Goal: Task Accomplishment & Management: Manage account settings

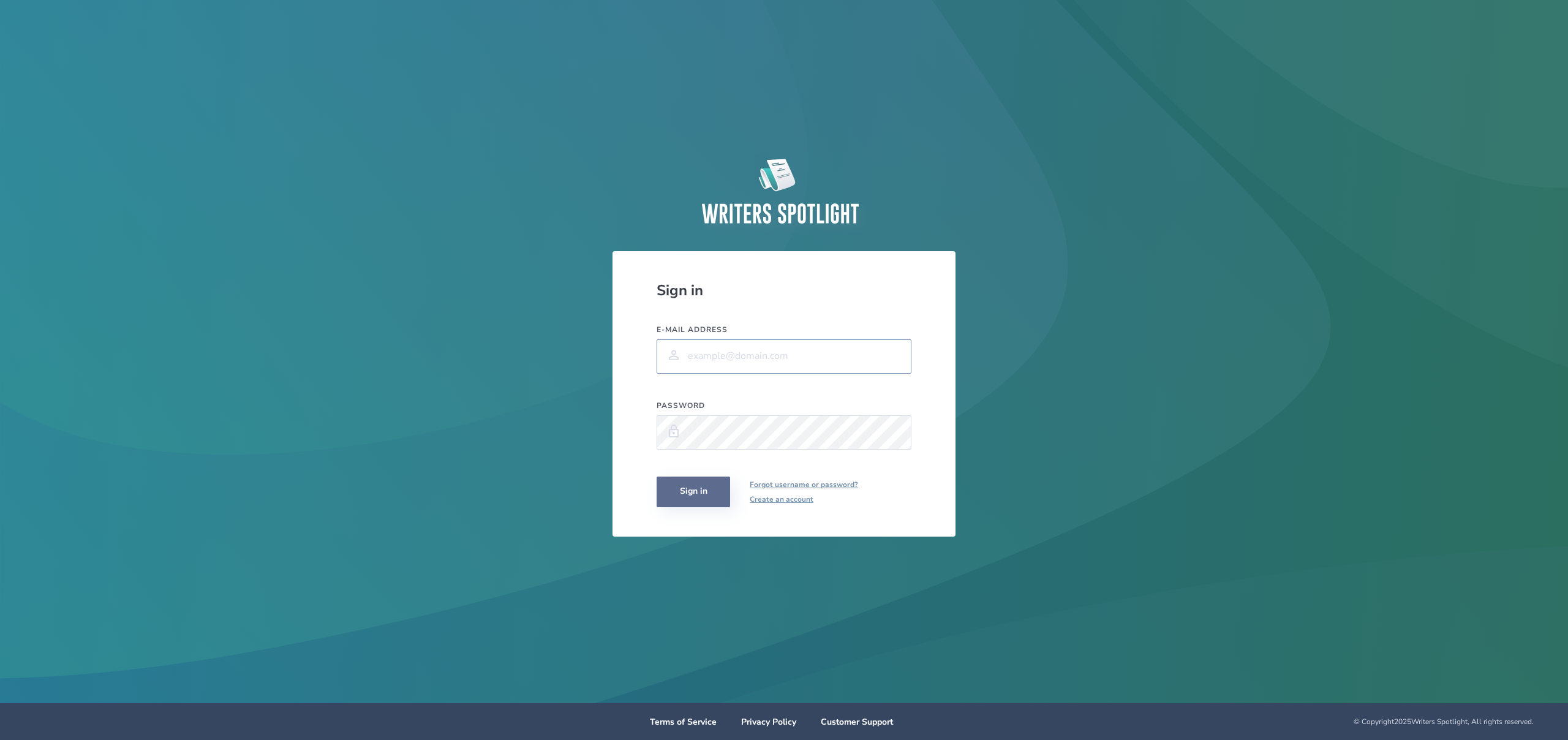
type input "[PERSON_NAME][EMAIL_ADDRESS][PERSON_NAME][DOMAIN_NAME]"
click at [694, 498] on button "Sign in" at bounding box center [693, 492] width 74 height 31
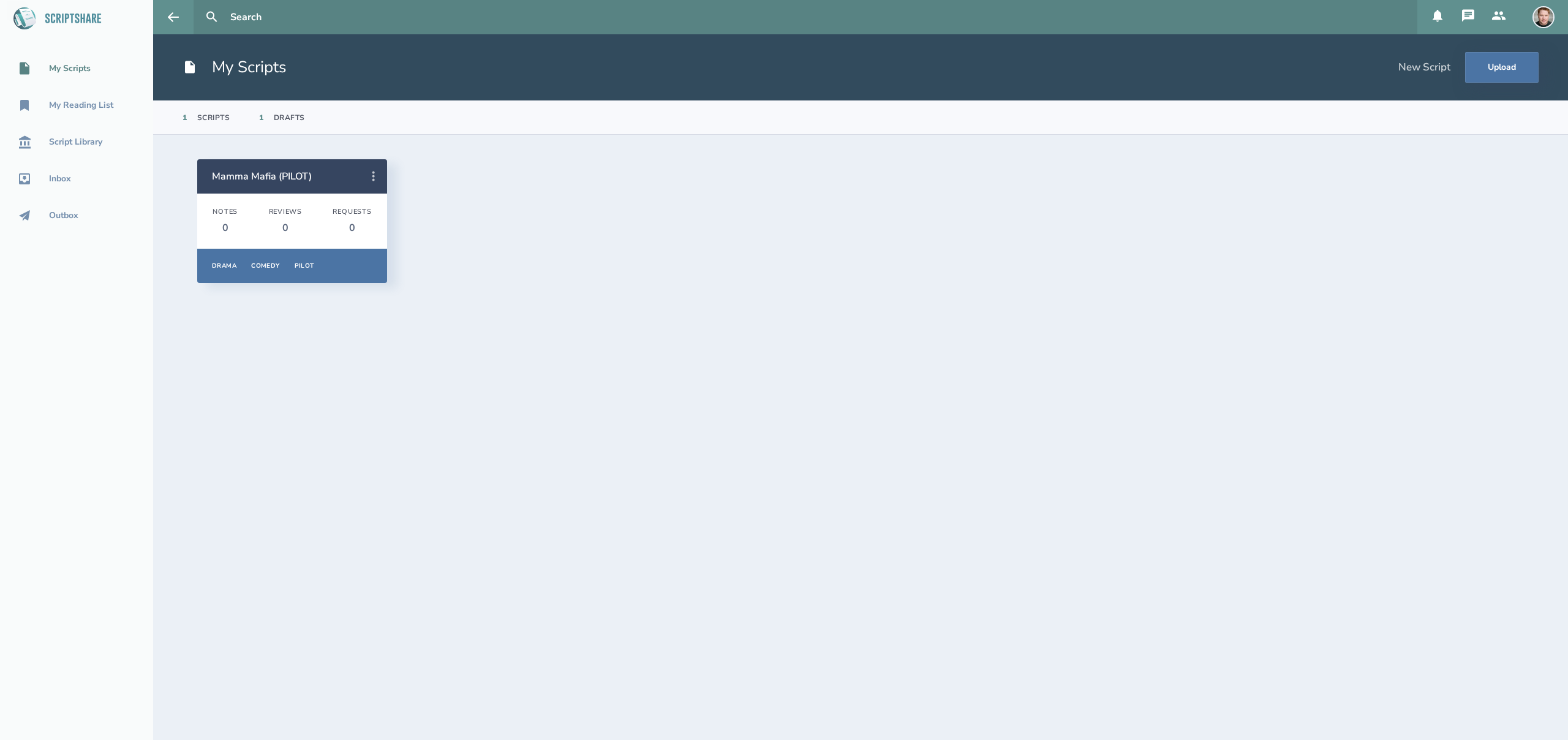
click at [371, 173] on icon at bounding box center [373, 176] width 14 height 14
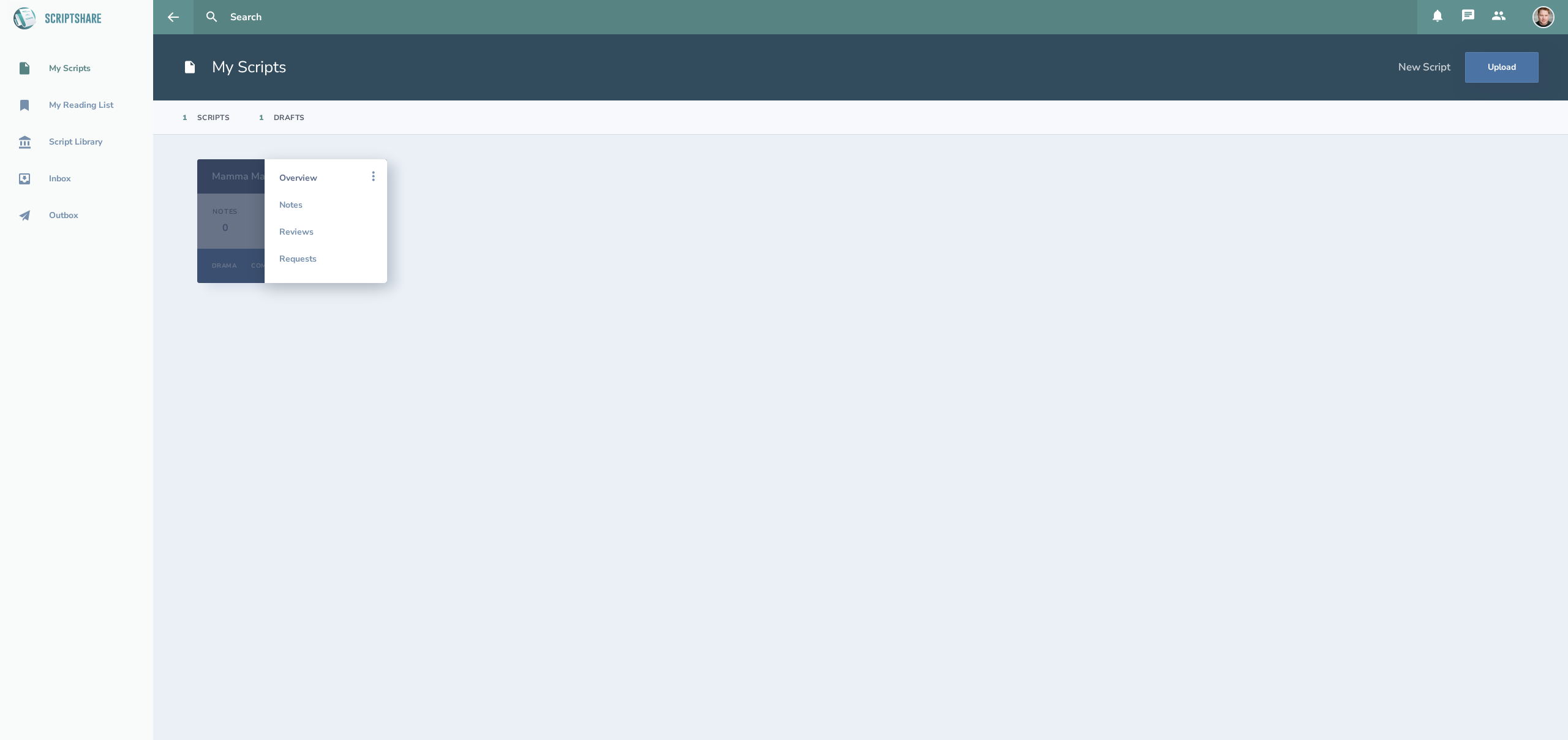
click at [311, 176] on link "Overview" at bounding box center [325, 177] width 93 height 27
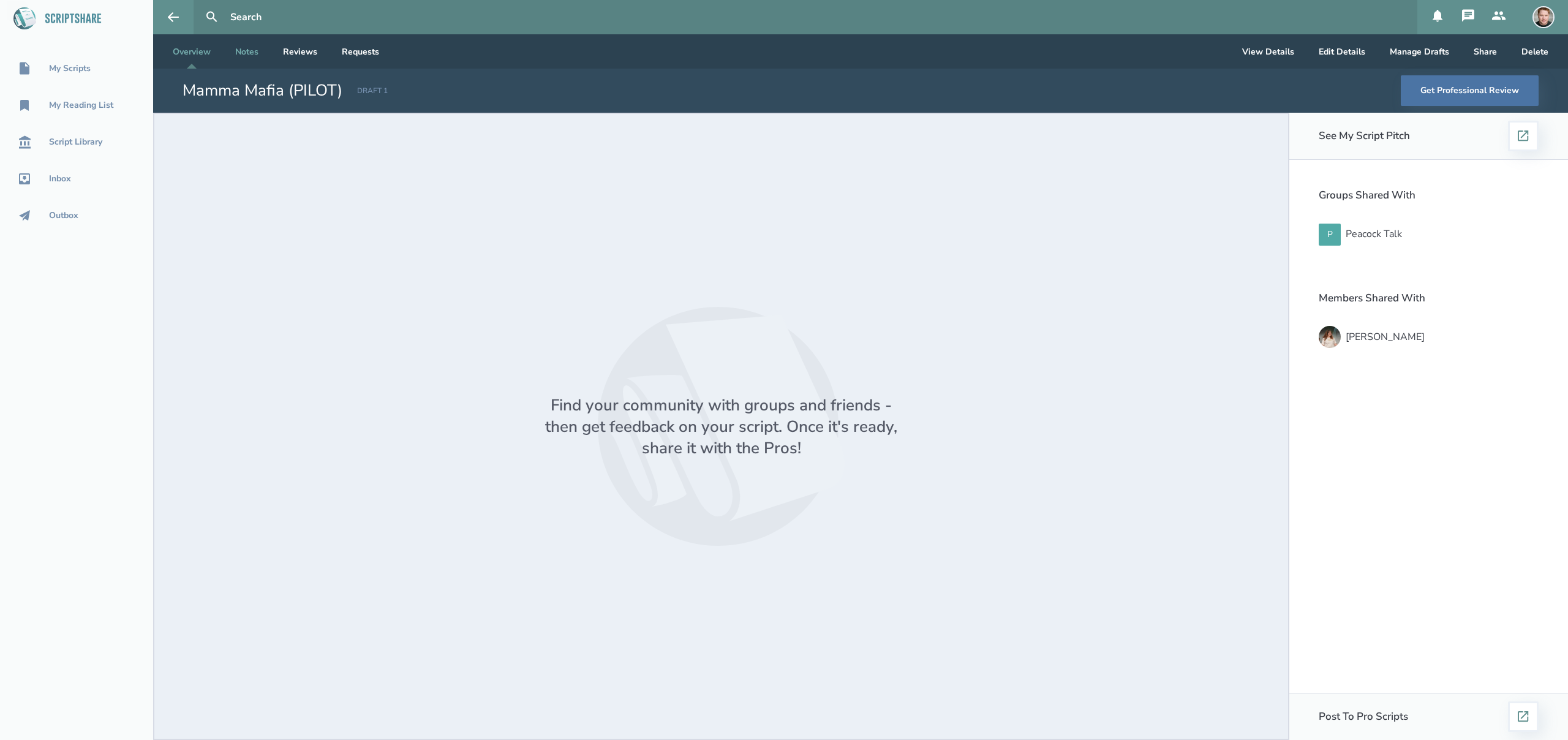
click at [249, 55] on link "Notes" at bounding box center [247, 52] width 43 height 34
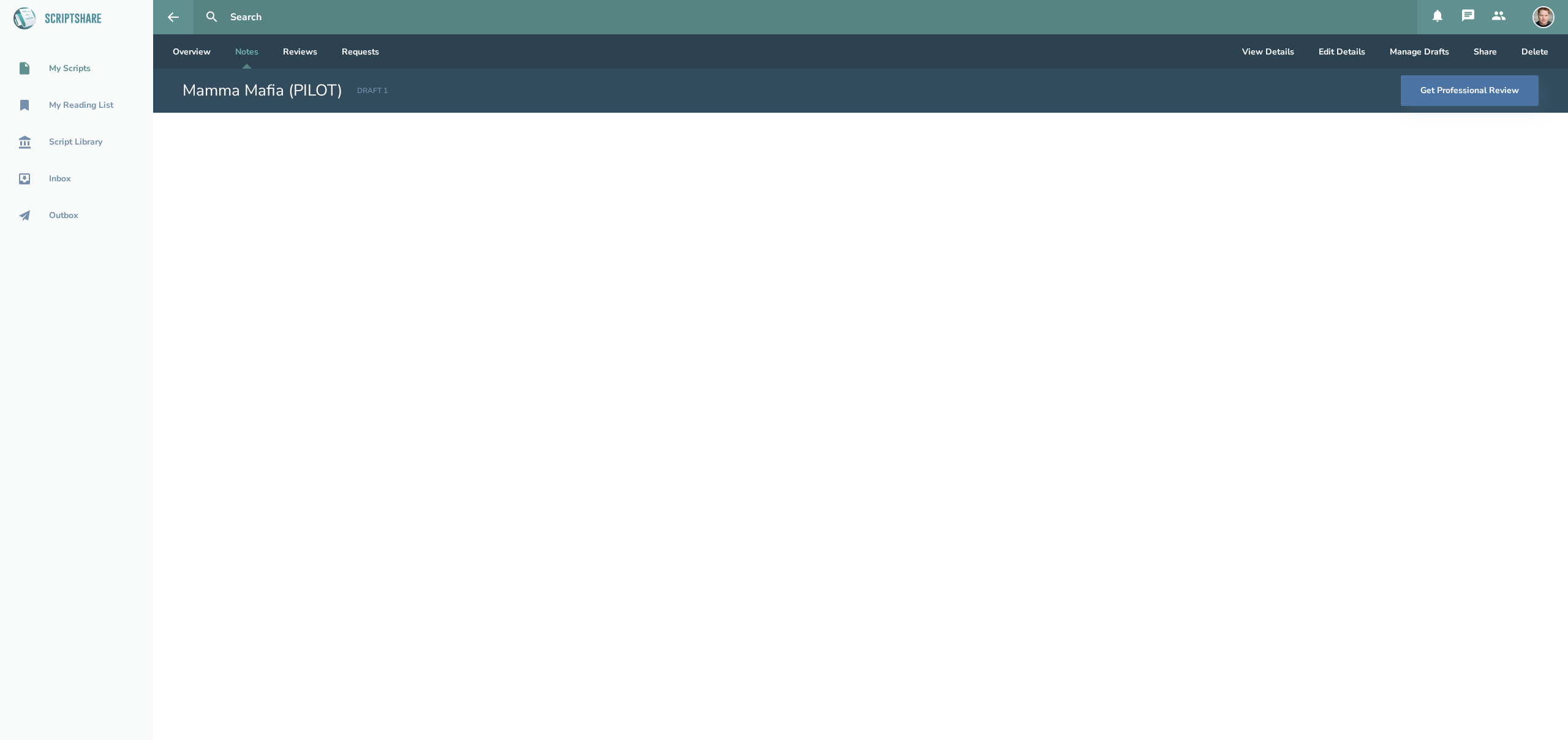
click at [62, 66] on div "My Scripts" at bounding box center [69, 69] width 42 height 10
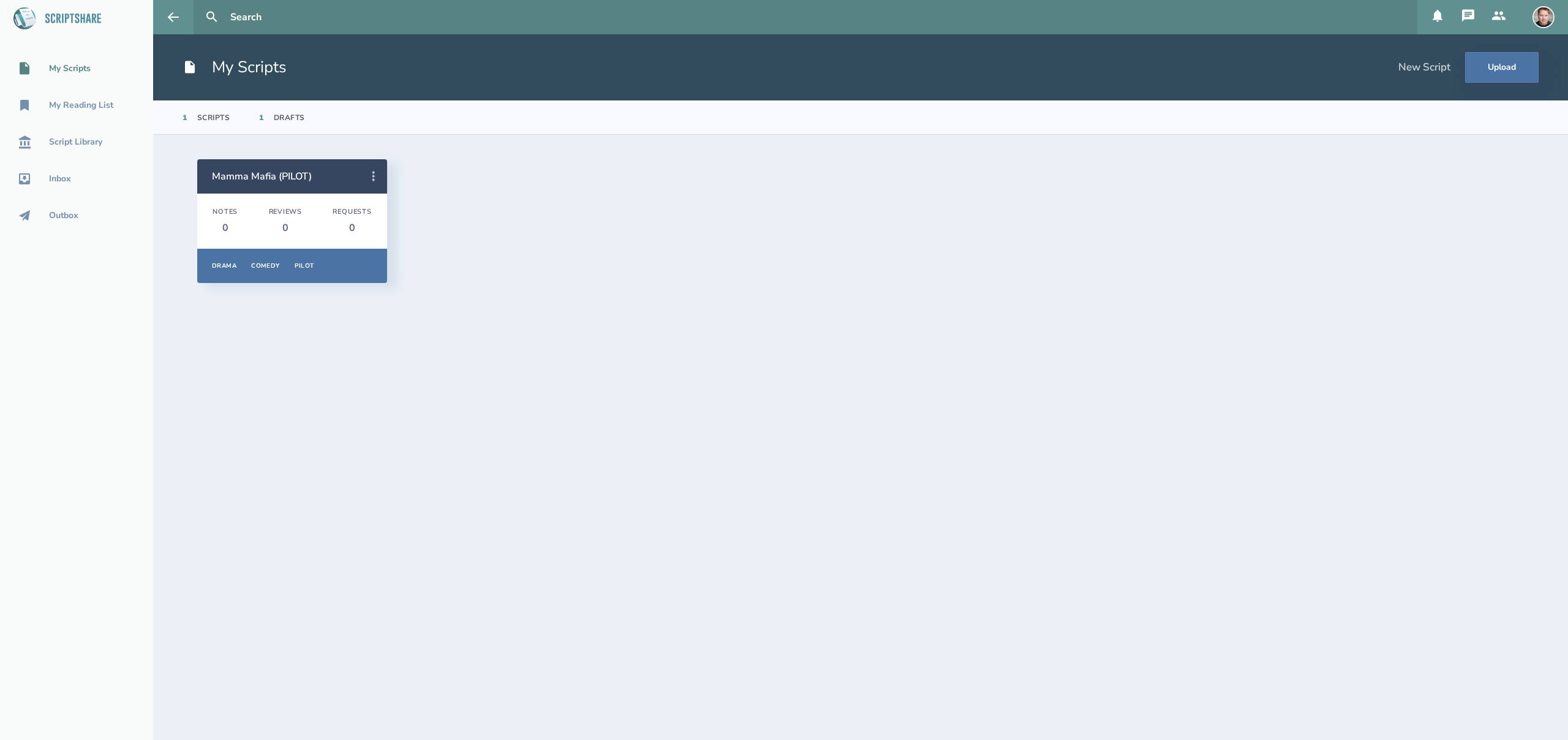
click at [370, 175] on icon at bounding box center [373, 176] width 14 height 14
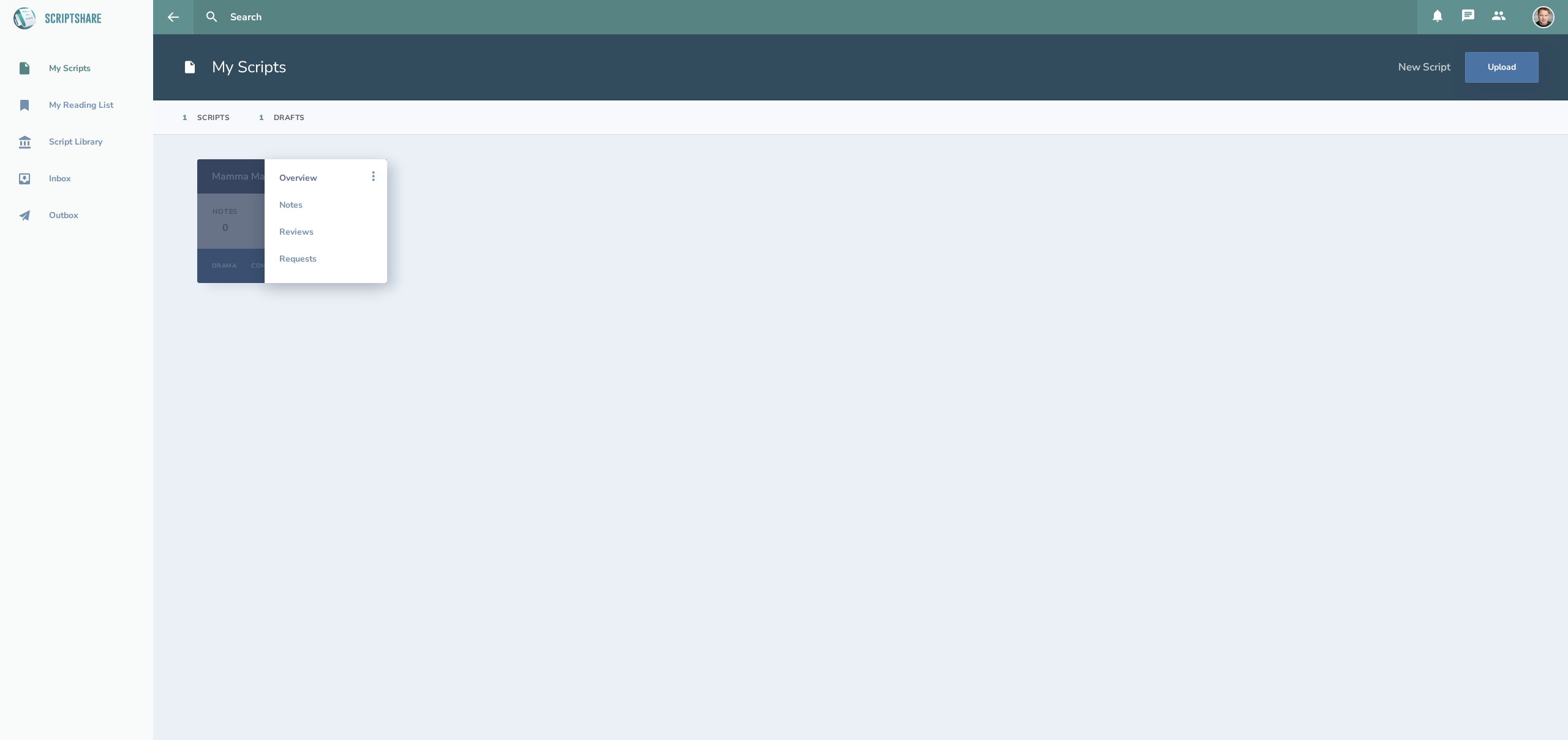
click at [303, 179] on link "Overview" at bounding box center [325, 177] width 93 height 27
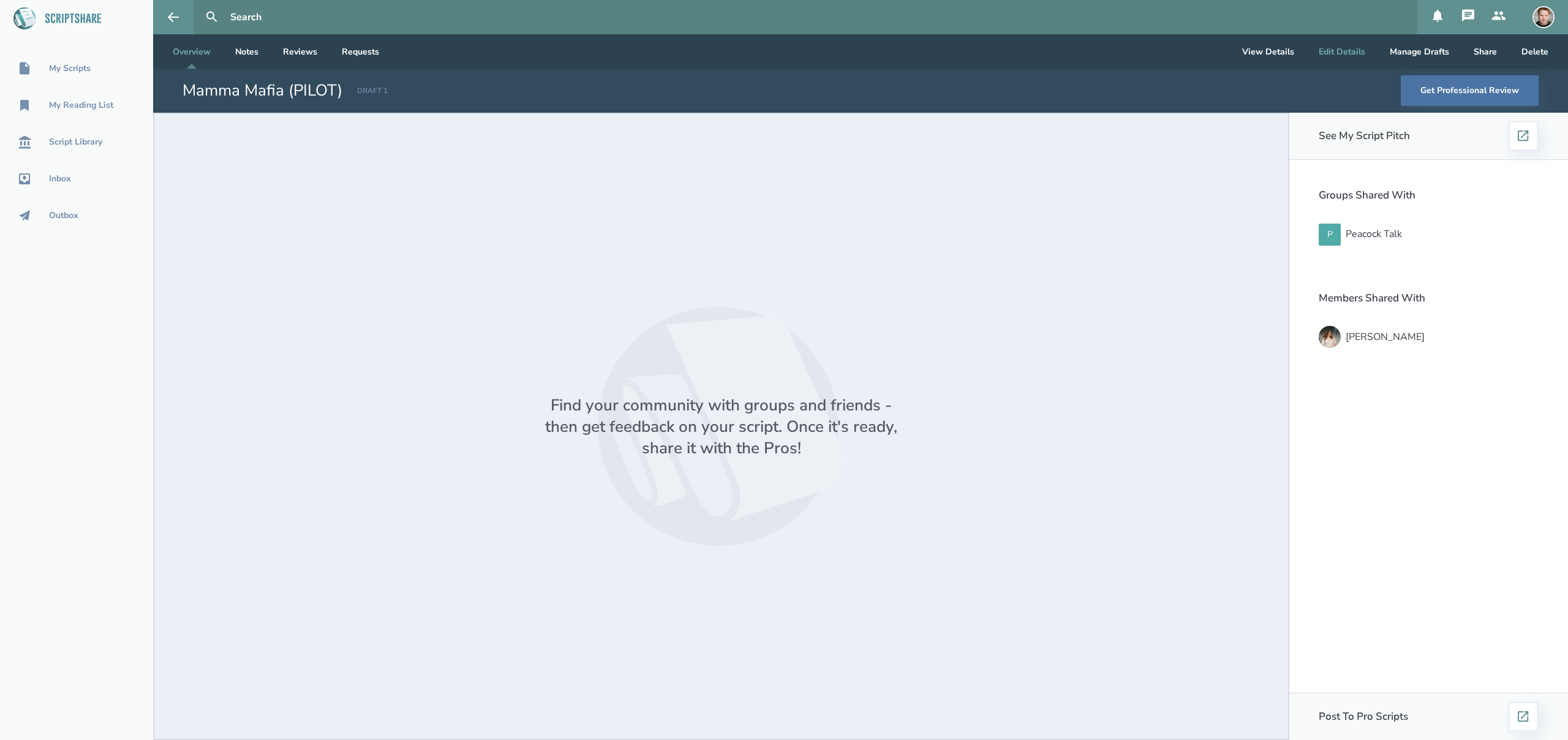
click at [1337, 50] on button "Edit Details" at bounding box center [1342, 52] width 66 height 34
select select "7"
select select "5"
select select "1"
select select "3"
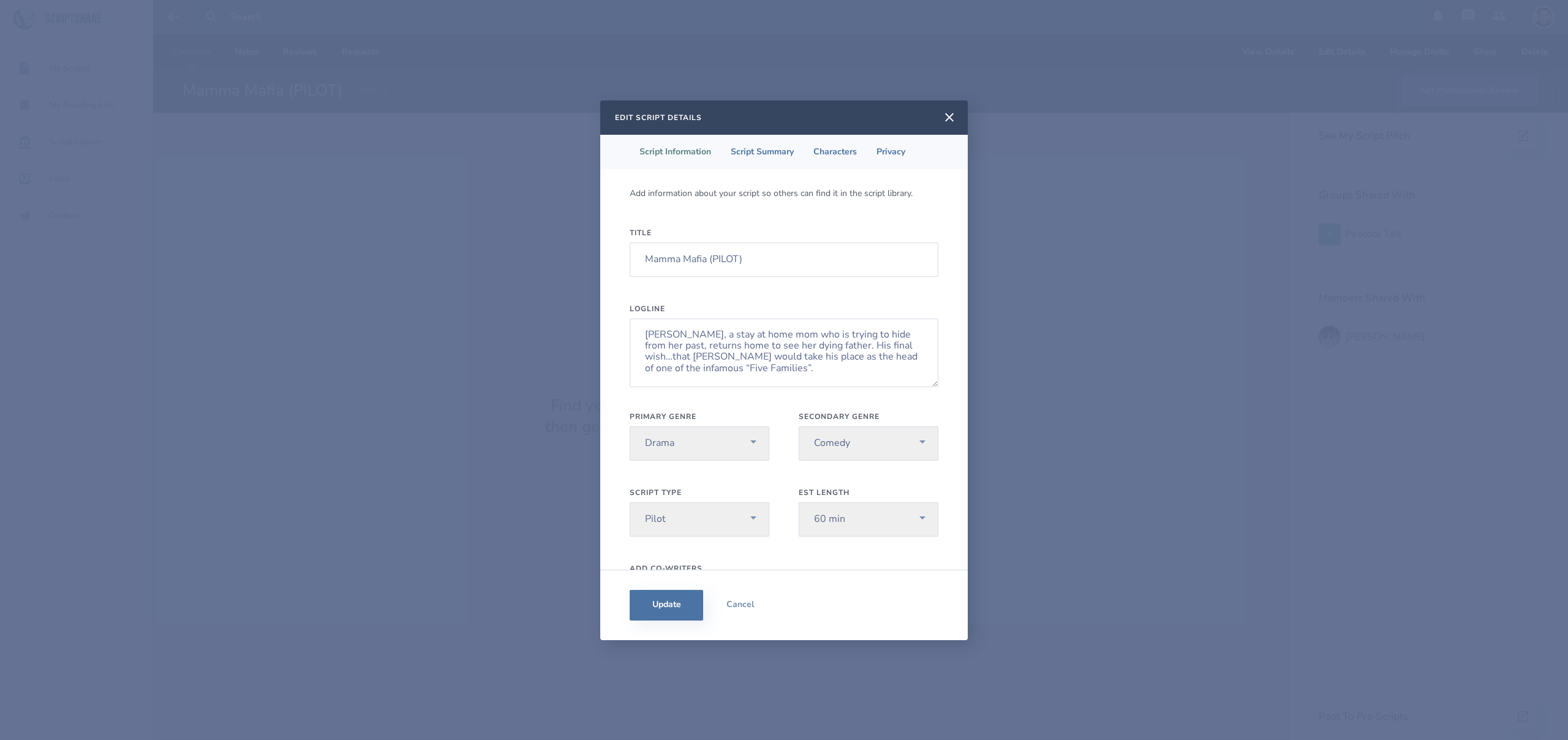
scroll to position [89, 0]
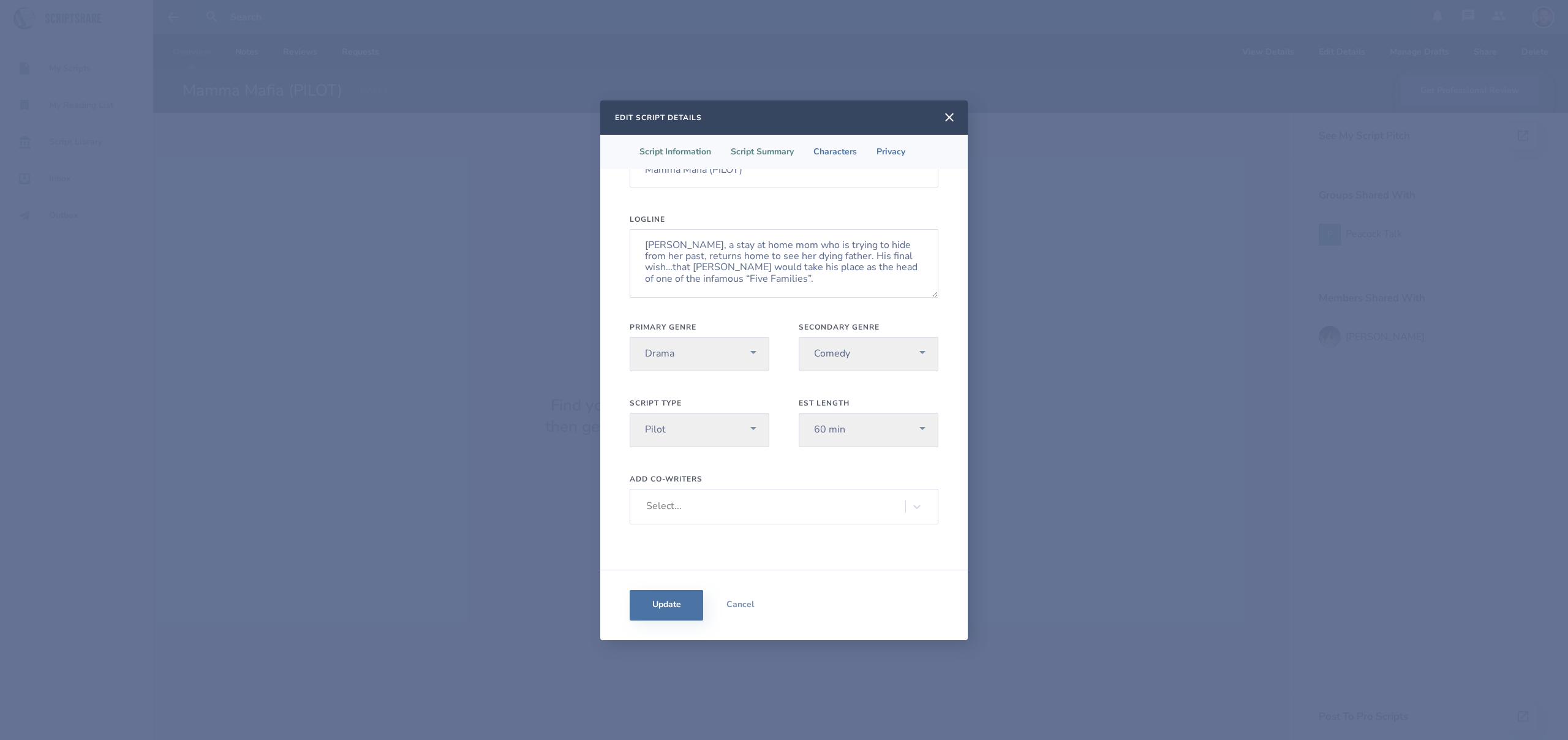
click at [771, 155] on li "Script Summary" at bounding box center [762, 152] width 83 height 34
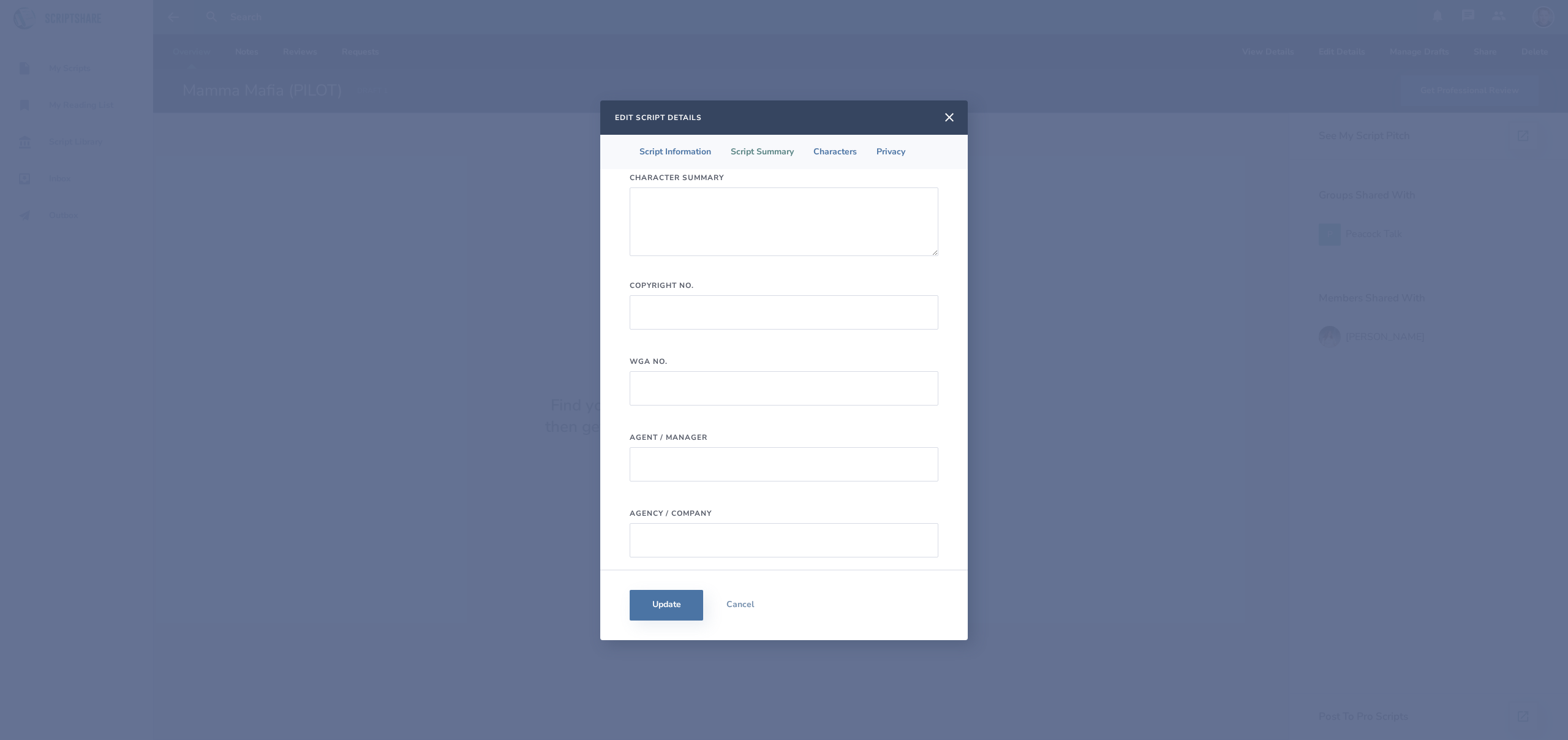
scroll to position [511, 0]
click at [847, 154] on li "Characters" at bounding box center [835, 152] width 63 height 34
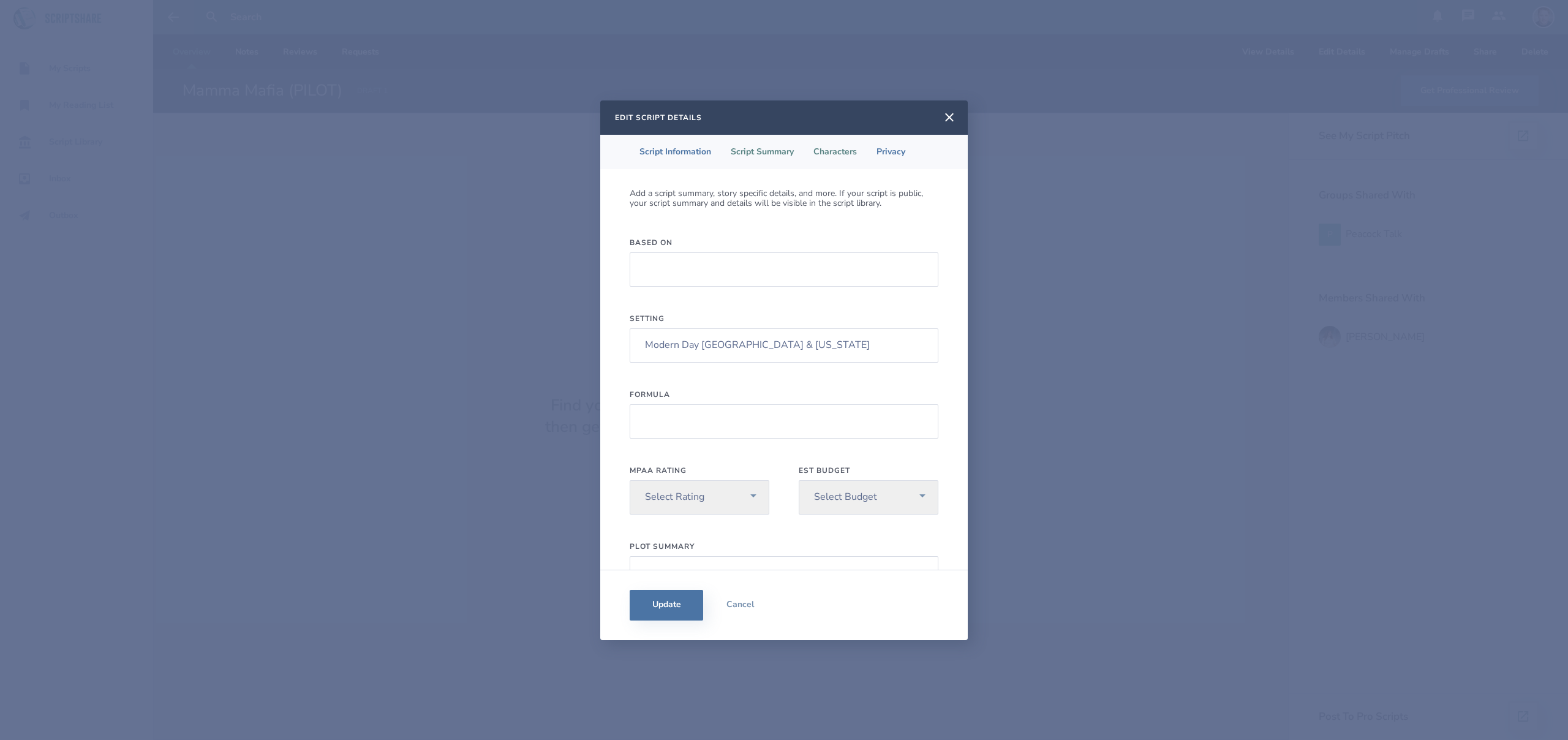
select select "1"
select select "8"
select select "2"
select select "8"
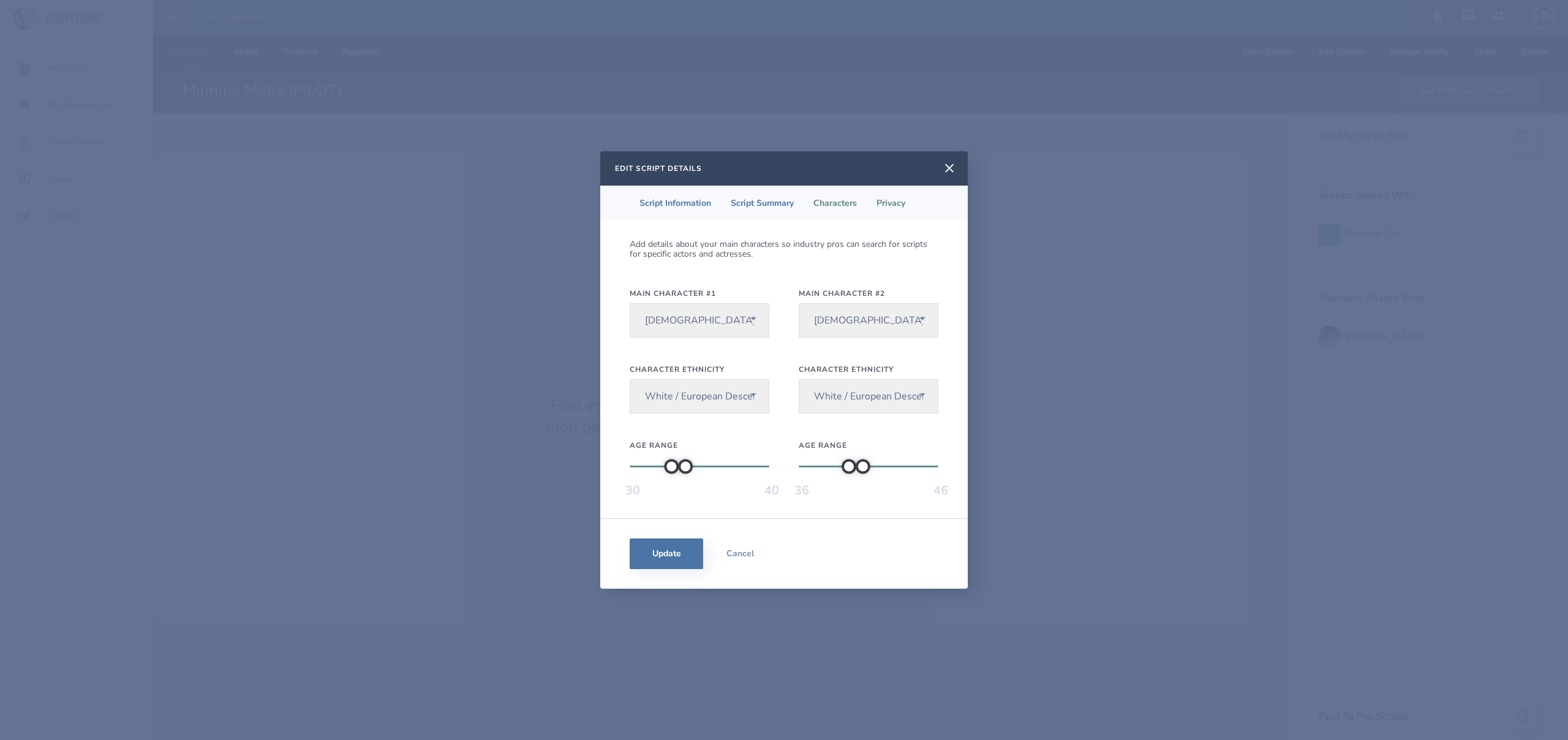
click at [895, 199] on li "Privacy" at bounding box center [891, 203] width 48 height 34
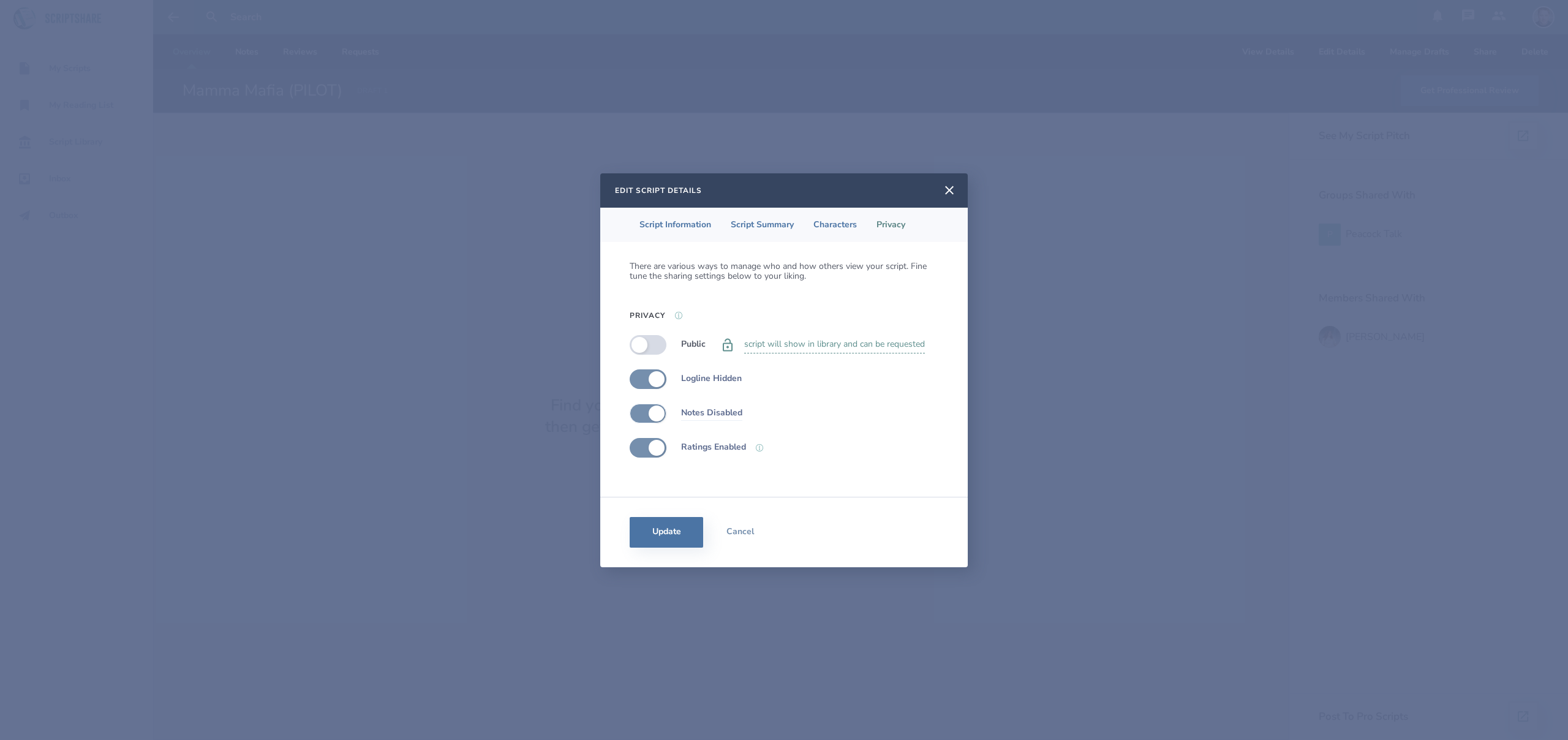
click at [654, 415] on label at bounding box center [647, 413] width 36 height 19
checkbox input "false"
click at [653, 445] on label at bounding box center [647, 448] width 36 height 19
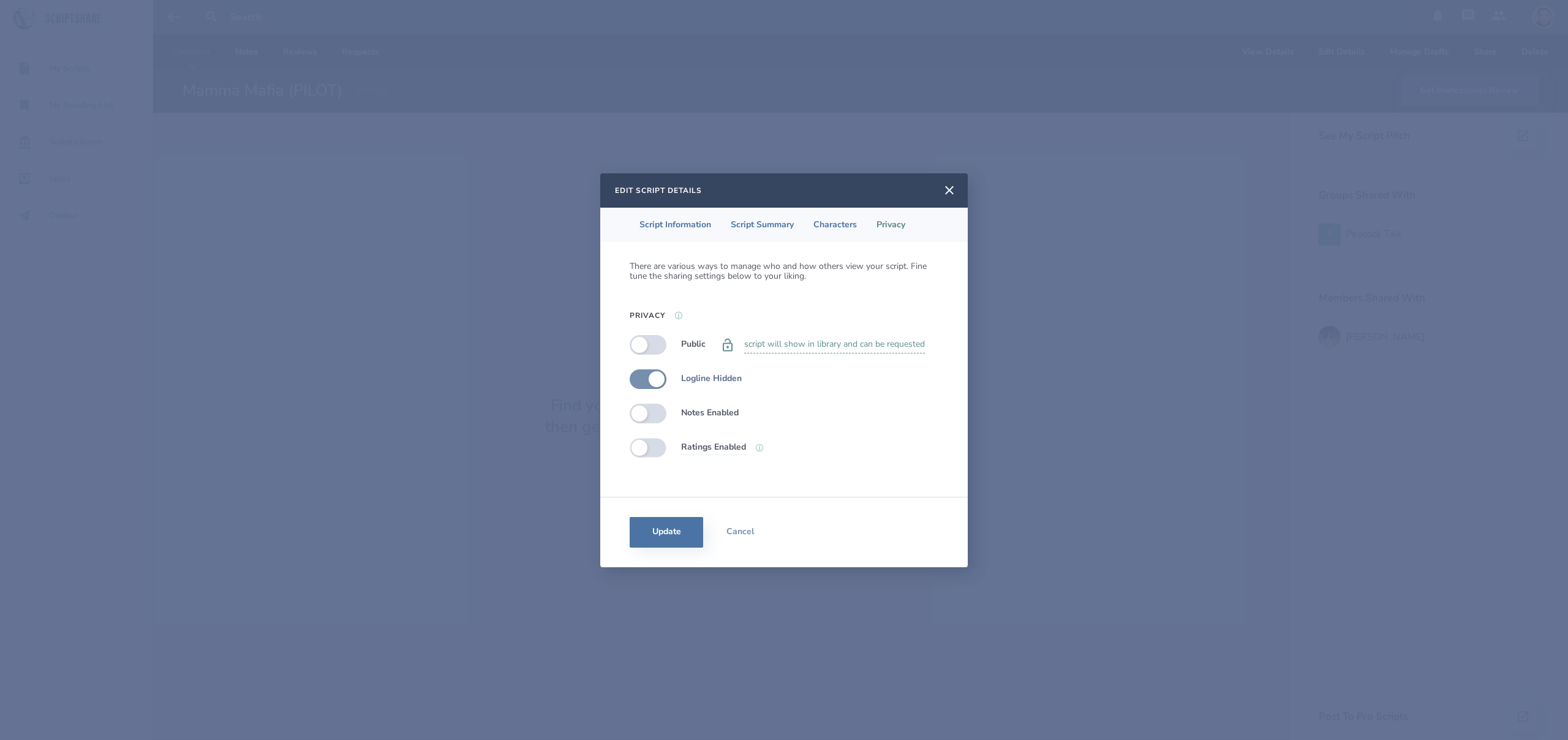
checkbox input "false"
click at [659, 382] on label at bounding box center [647, 379] width 36 height 19
checkbox input "false"
click at [651, 344] on label at bounding box center [647, 345] width 36 height 19
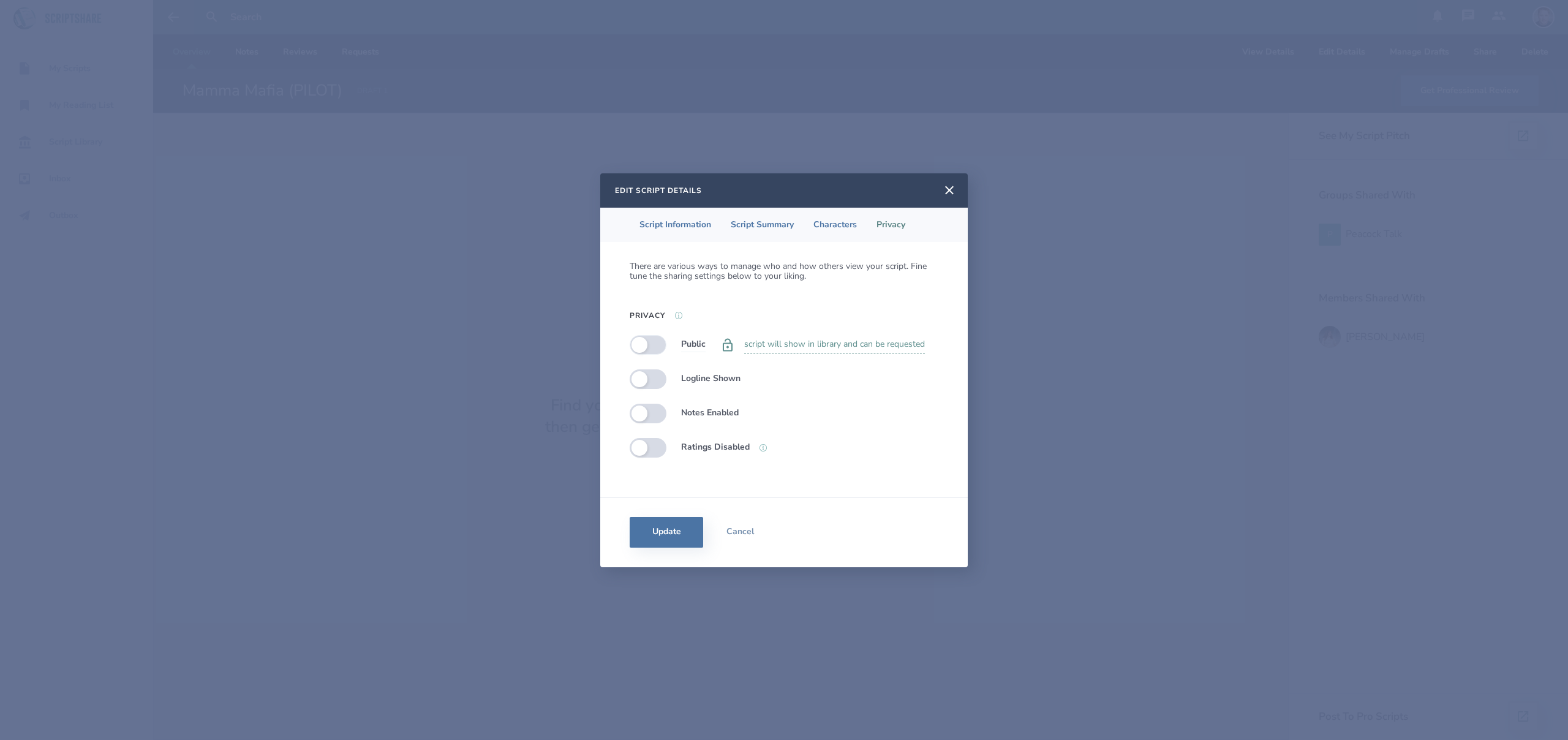
checkbox input "true"
click at [689, 533] on button "Update" at bounding box center [666, 532] width 74 height 31
